Goal: Find specific page/section

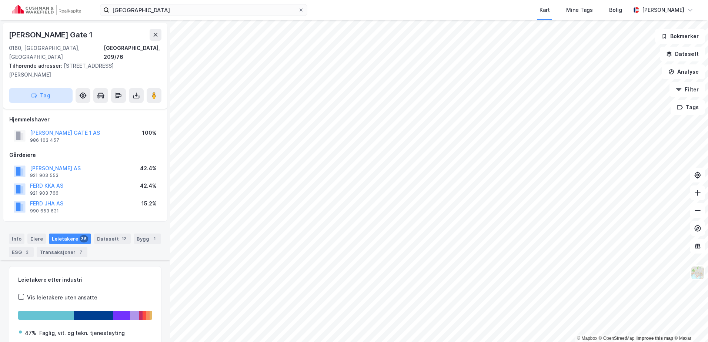
scroll to position [762, 0]
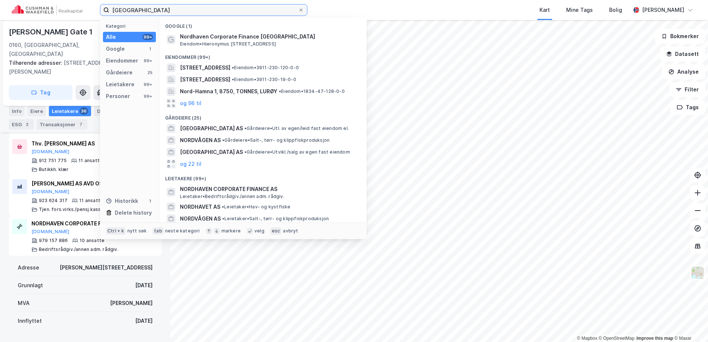
drag, startPoint x: 147, startPoint y: 10, endPoint x: 69, endPoint y: 5, distance: 78.0
click at [76, 6] on div "nordhaven Kategori Alle 99+ Google 1 Eiendommer 99+ Gårdeiere 25 Leietakere 99+…" at bounding box center [354, 10] width 708 height 20
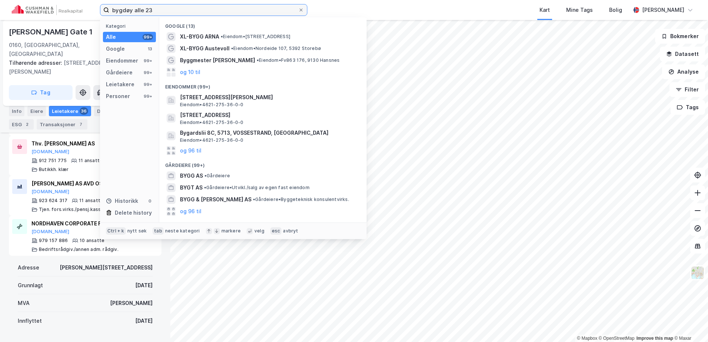
type input "bygdøy alle 23"
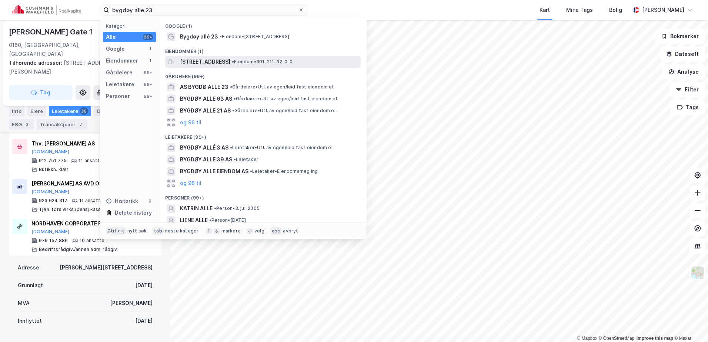
click at [220, 62] on span "[STREET_ADDRESS]" at bounding box center [205, 61] width 50 height 9
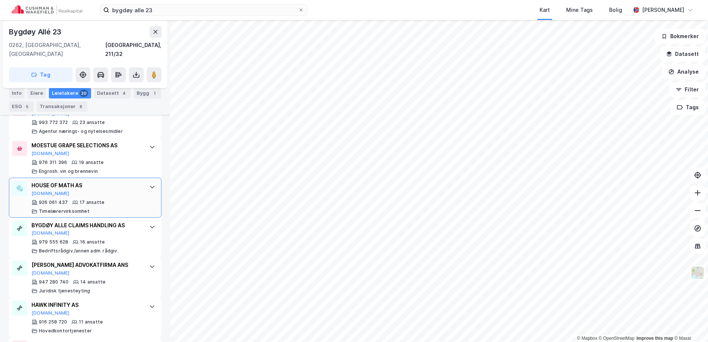
scroll to position [375, 0]
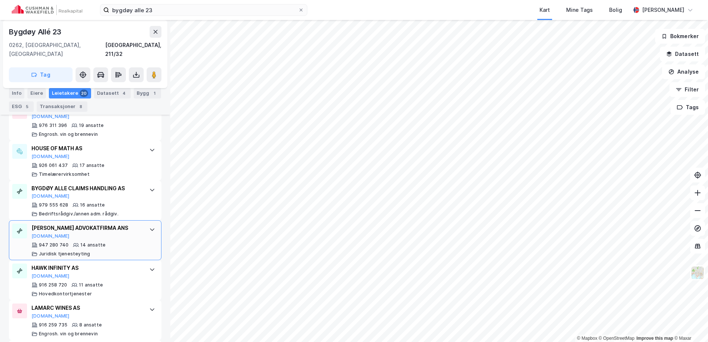
click at [149, 227] on icon at bounding box center [152, 230] width 6 height 6
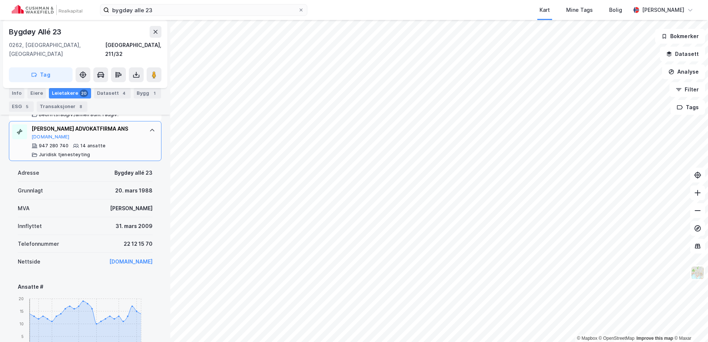
scroll to position [486, 0]
